Goal: Check status

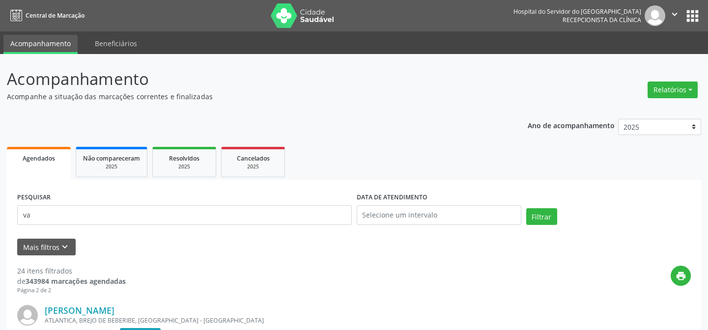
type input "v"
click at [535, 218] on button "Filtrar" at bounding box center [541, 216] width 31 height 17
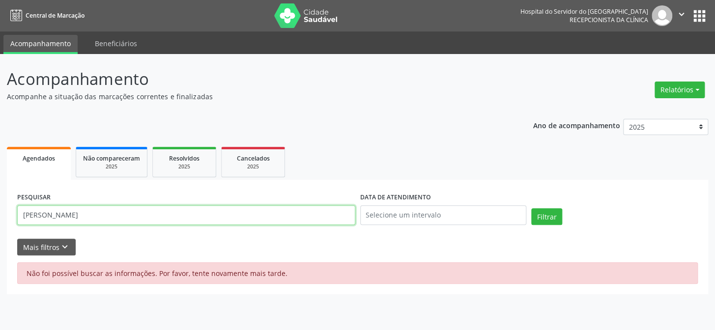
click at [136, 221] on input "[PERSON_NAME]" at bounding box center [186, 215] width 338 height 20
type input "j"
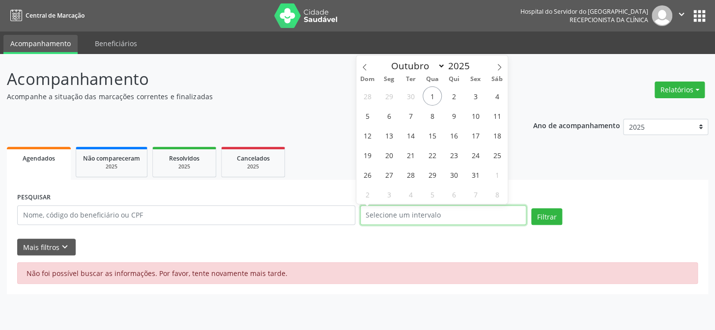
click at [444, 215] on input "text" at bounding box center [443, 215] width 167 height 20
click at [433, 96] on span "1" at bounding box center [432, 95] width 19 height 19
type input "[DATE]"
click at [433, 96] on span "1" at bounding box center [432, 95] width 19 height 19
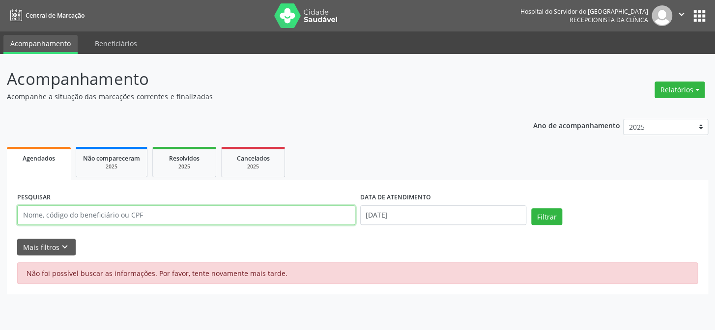
click at [201, 215] on input "text" at bounding box center [186, 215] width 338 height 20
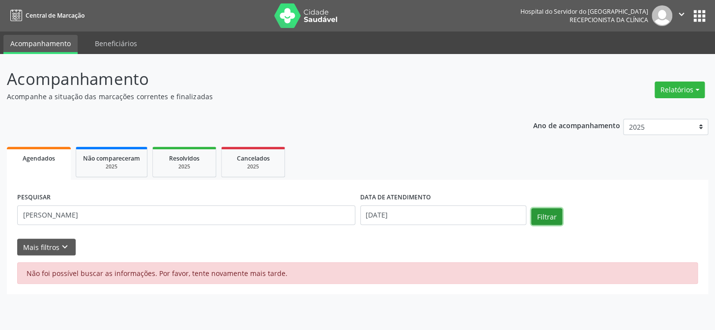
click at [552, 220] on button "Filtrar" at bounding box center [546, 216] width 31 height 17
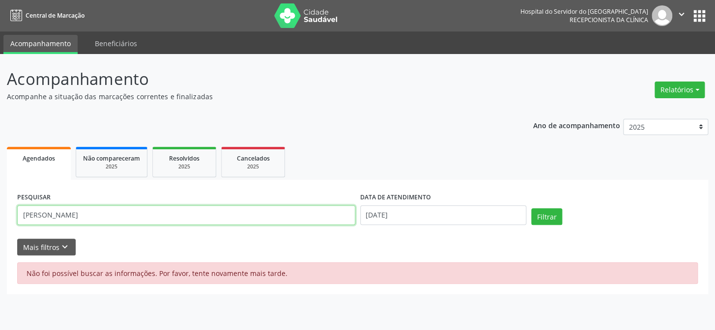
click at [129, 220] on input "[PERSON_NAME]" at bounding box center [186, 215] width 338 height 20
type input "j"
type input "14500873457"
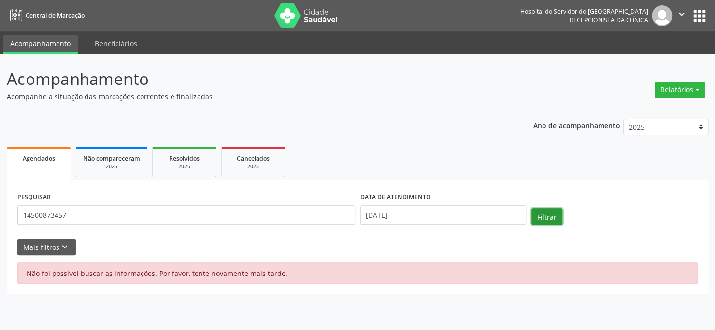
click at [542, 215] on button "Filtrar" at bounding box center [546, 216] width 31 height 17
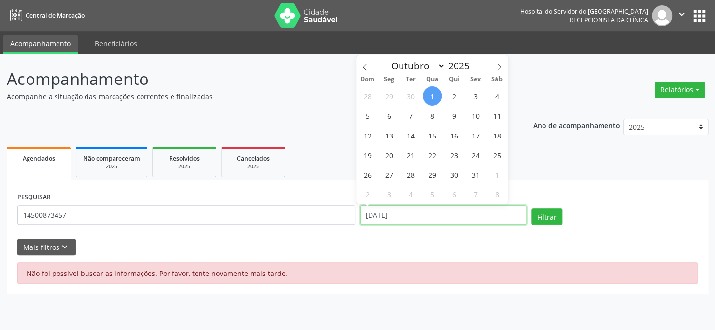
drag, startPoint x: 405, startPoint y: 213, endPoint x: 359, endPoint y: 215, distance: 45.8
click at [360, 215] on input "[DATE]" at bounding box center [443, 215] width 167 height 20
click at [549, 219] on button "Filtrar" at bounding box center [546, 216] width 31 height 17
